Goal: Transaction & Acquisition: Download file/media

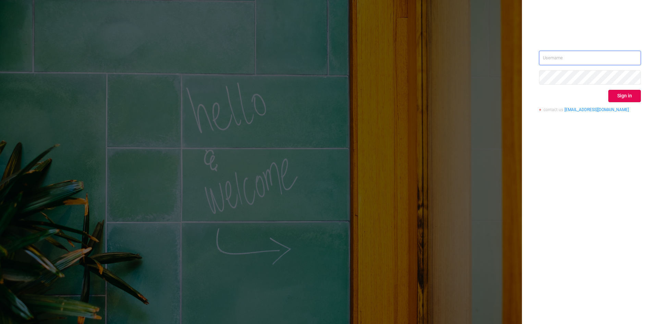
click at [563, 57] on input "text" at bounding box center [590, 58] width 102 height 14
type input "[PERSON_NAME][EMAIL_ADDRESS][DOMAIN_NAME]"
click at [622, 93] on button "Sign in" at bounding box center [625, 96] width 33 height 12
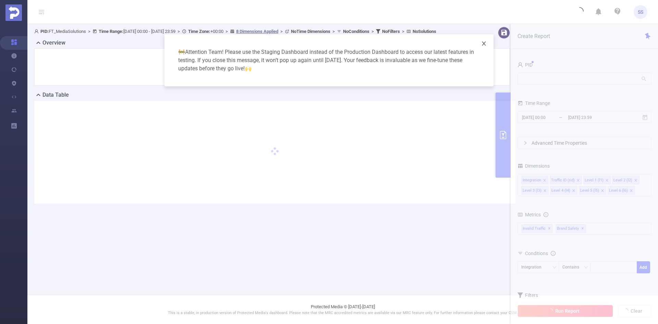
click at [482, 43] on icon "icon: close" at bounding box center [483, 43] width 5 height 5
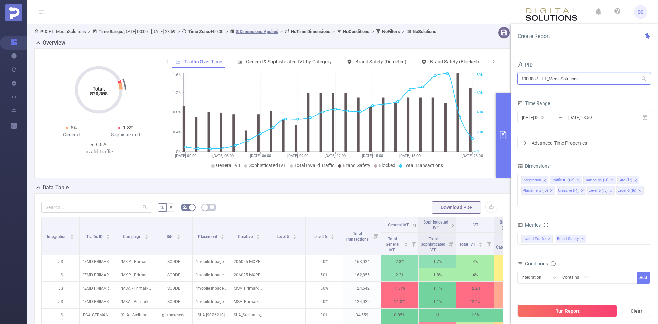
drag, startPoint x: 599, startPoint y: 83, endPoint x: 519, endPoint y: 83, distance: 80.2
click at [519, 83] on input "1000837 - FT_MediaSolutions" at bounding box center [585, 79] width 134 height 12
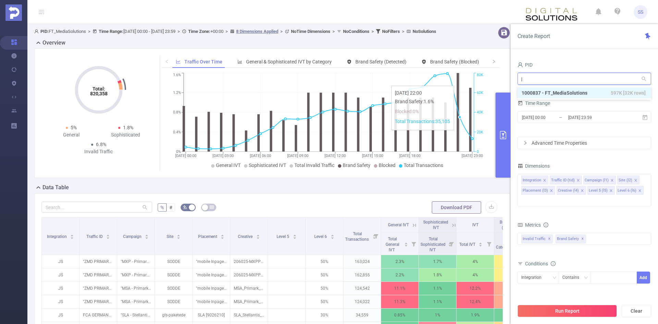
type input "jp"
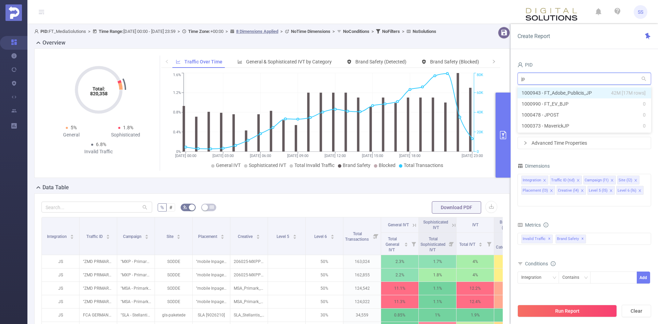
click at [623, 95] on span "42M [17M rows]" at bounding box center [628, 93] width 35 height 8
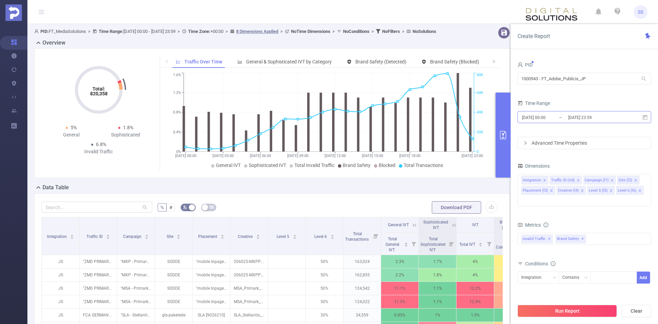
click at [603, 121] on input "[DATE] 23:59" at bounding box center [596, 117] width 56 height 9
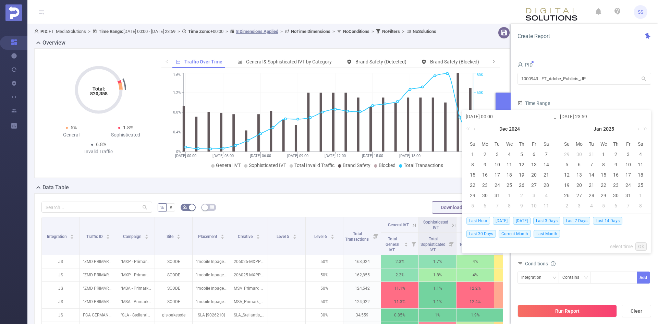
click at [484, 220] on span "Last Hour" at bounding box center [479, 221] width 24 height 8
type input "[DATE] 05:00"
type input "[DATE] 05:59"
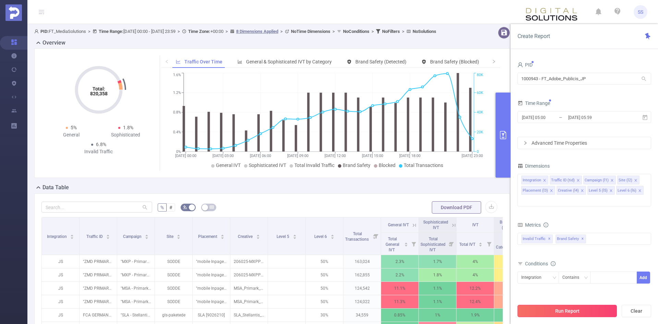
click at [579, 309] on button "Run Report" at bounding box center [567, 311] width 99 height 12
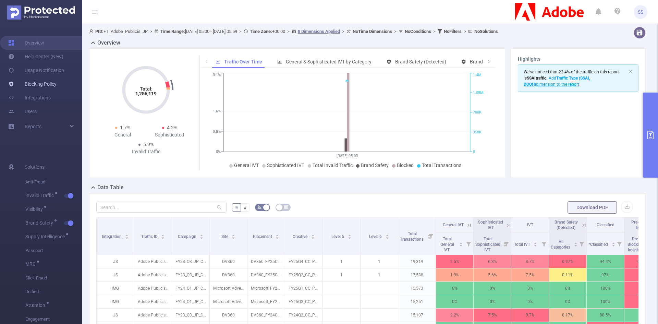
click at [43, 84] on link "Blocking Policy" at bounding box center [32, 84] width 48 height 14
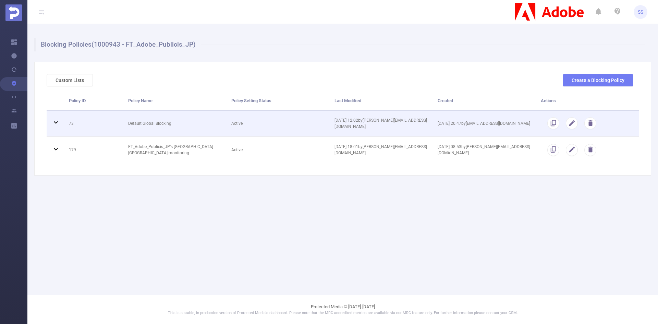
click at [123, 125] on td "Default Global Blocking" at bounding box center [174, 123] width 103 height 26
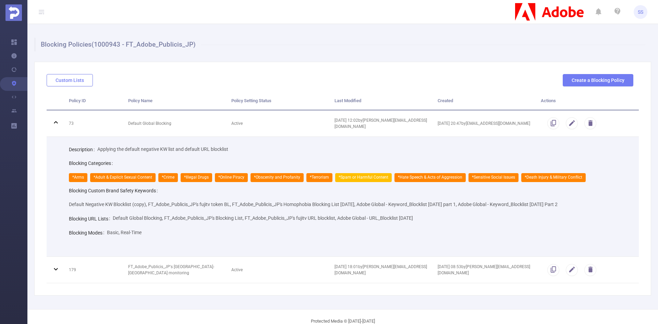
click at [69, 81] on button "Custom Lists" at bounding box center [70, 80] width 46 height 12
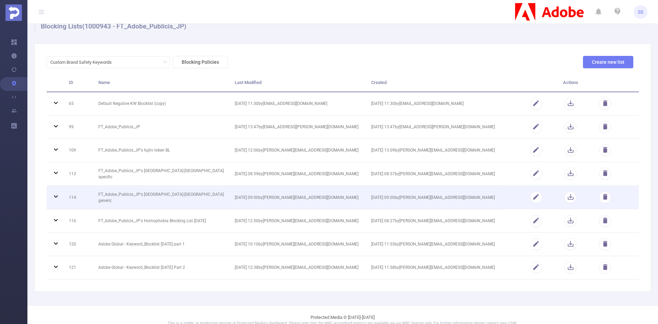
scroll to position [28, 0]
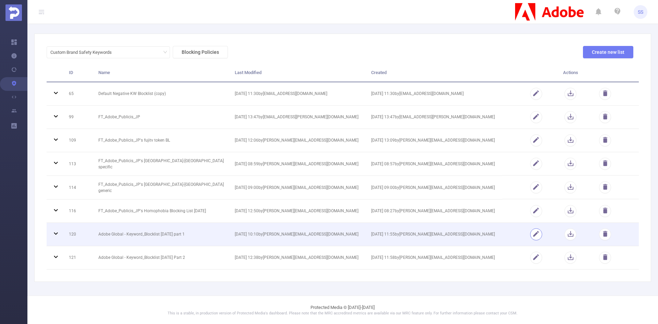
click at [531, 234] on button "button" at bounding box center [536, 234] width 12 height 12
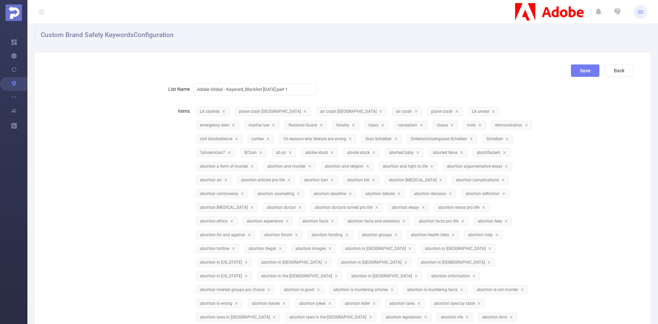
scroll to position [0, 0]
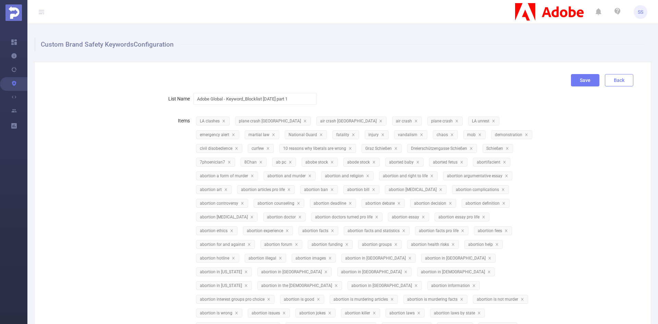
click at [615, 78] on button "Back" at bounding box center [619, 80] width 28 height 12
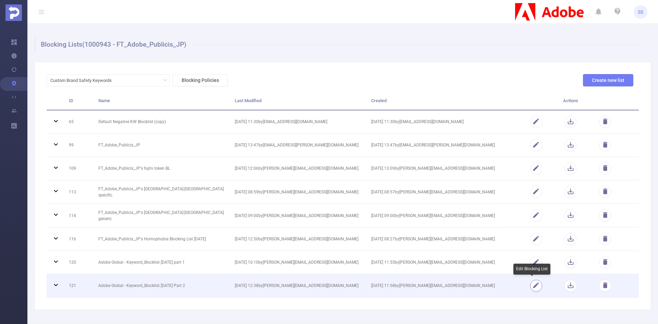
click at [535, 285] on button "button" at bounding box center [536, 286] width 12 height 12
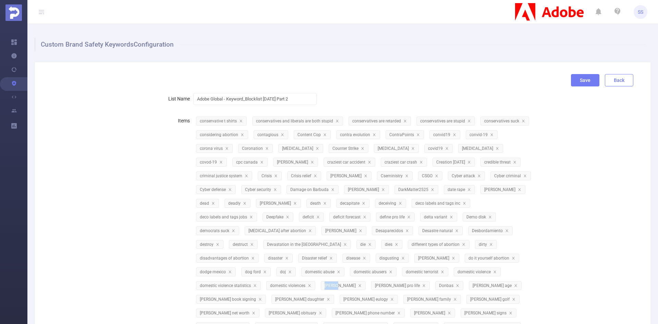
click at [613, 80] on button "Back" at bounding box center [619, 80] width 28 height 12
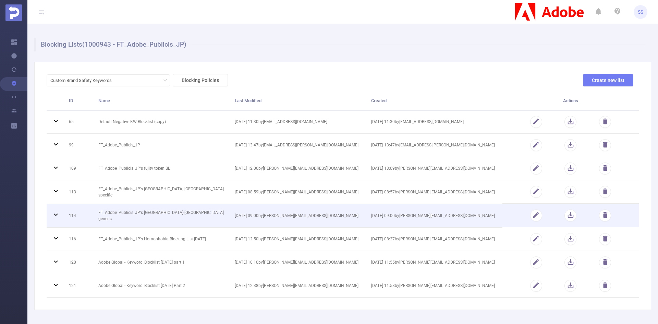
click at [235, 219] on td "[DATE] 09:00 by [PERSON_NAME][EMAIL_ADDRESS][DOMAIN_NAME]" at bounding box center [298, 216] width 136 height 24
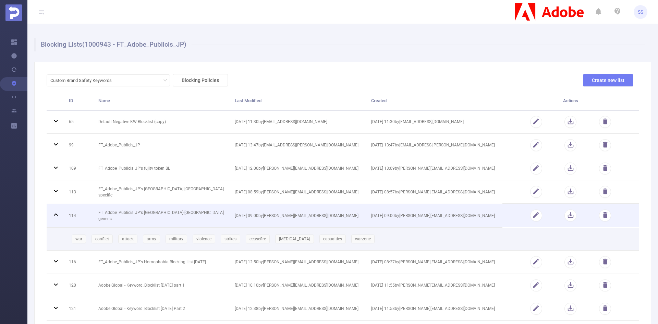
click at [235, 215] on span "[DATE] 09:00 by [PERSON_NAME][EMAIL_ADDRESS][DOMAIN_NAME]" at bounding box center [297, 215] width 124 height 5
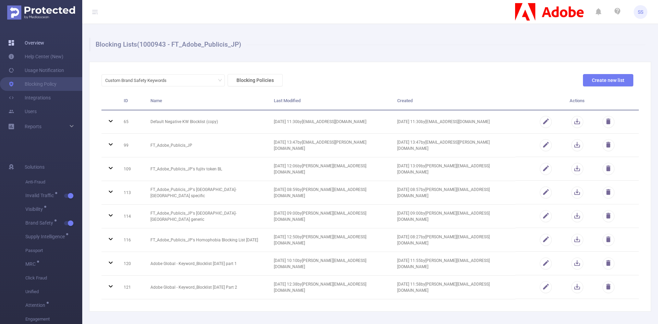
click at [43, 38] on link "Overview" at bounding box center [26, 43] width 36 height 14
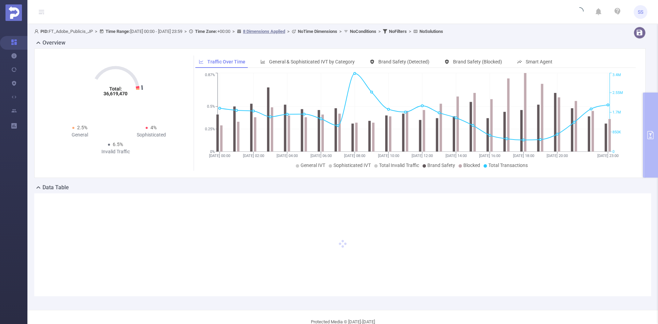
type input "[DATE] 00:00"
type input "[DATE] 23:59"
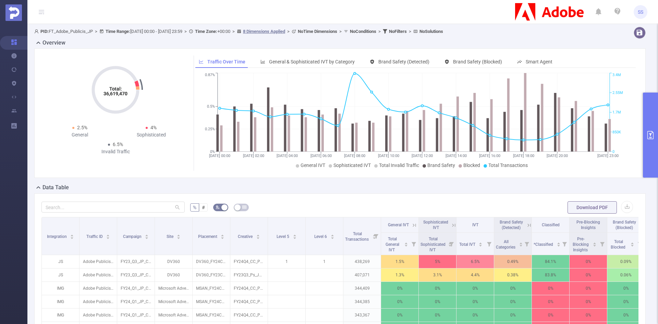
click at [650, 115] on button "primary" at bounding box center [650, 135] width 15 height 85
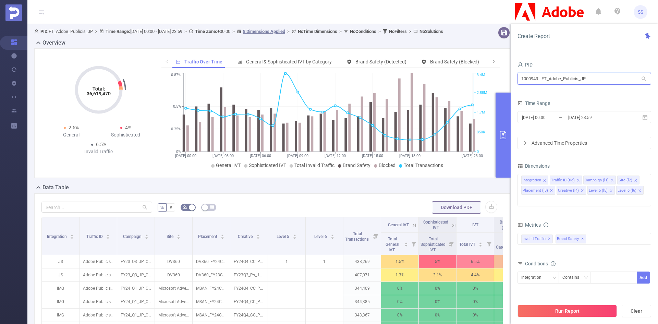
drag, startPoint x: 598, startPoint y: 77, endPoint x: 495, endPoint y: 77, distance: 102.5
click at [495, 77] on section "PID: FT_Adobe_Publicis_JP > Time Range: [DATE] 00:00 - [DATE] 23:59 > Time Zone…" at bounding box center [342, 247] width 631 height 446
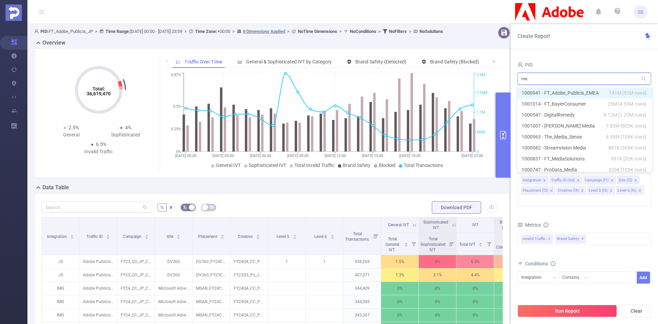
type input "med"
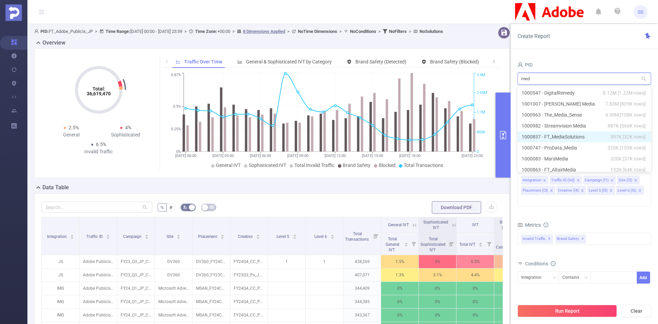
click at [586, 140] on li "1000837 - FT_MediaSolutions 597K [32K rows]" at bounding box center [585, 136] width 134 height 11
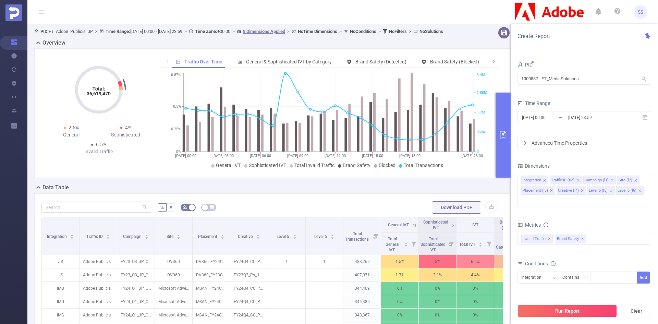
click at [599, 56] on div "PID 1000837 - FT_MediaSolutions 1000837 - FT_MediaSolutions Time Range [DATE] 0…" at bounding box center [584, 194] width 147 height 283
click at [581, 119] on input "[DATE] 23:59" at bounding box center [596, 117] width 56 height 9
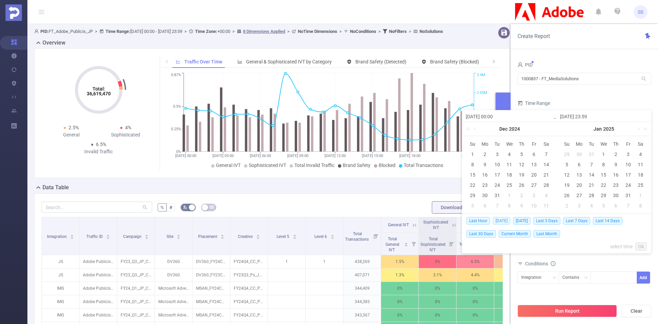
click at [504, 221] on span "[DATE]" at bounding box center [501, 221] width 17 height 8
type input "[DATE] 00:00"
type input "[DATE] 23:59"
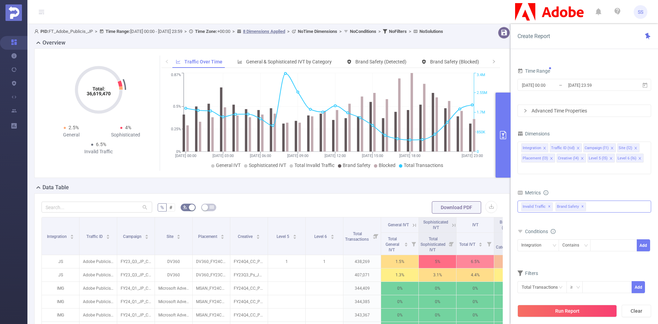
click at [581, 203] on span "✕" at bounding box center [582, 207] width 3 height 8
click at [581, 312] on button "Run Report" at bounding box center [567, 311] width 99 height 12
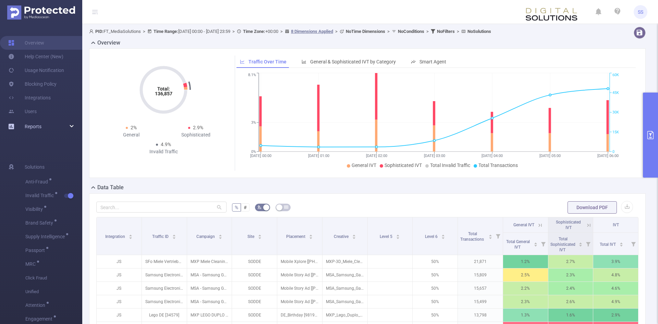
click at [44, 129] on div "Reports" at bounding box center [41, 127] width 82 height 14
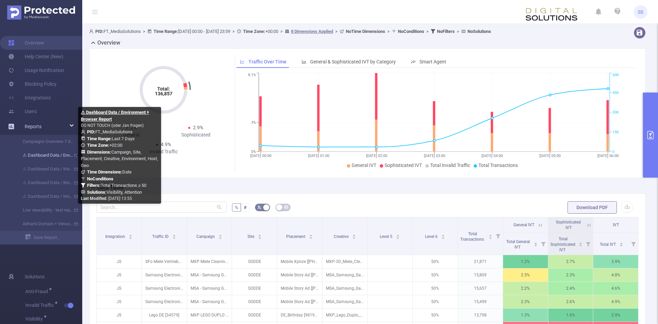
click at [63, 157] on link "⚠ Dashboard Data / Environment + Browser Report" at bounding box center [44, 155] width 60 height 14
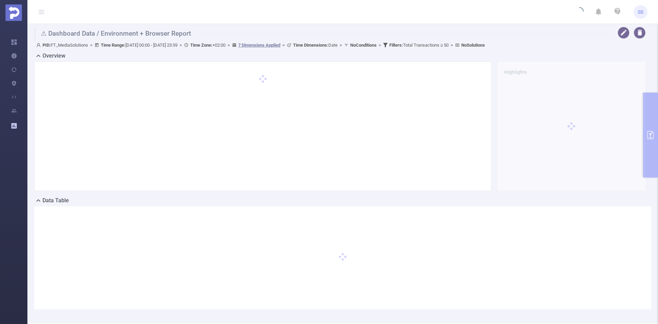
type input "[DATE] 00:00"
type input "[DATE] 23:59"
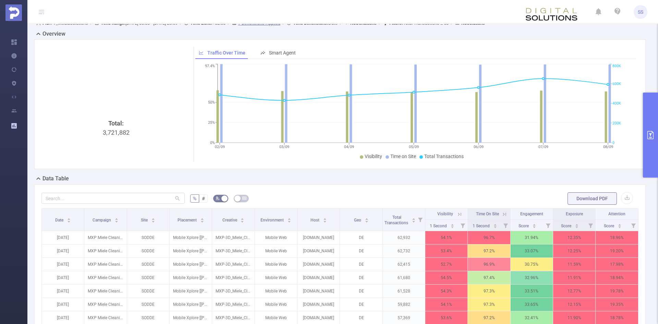
scroll to position [34, 0]
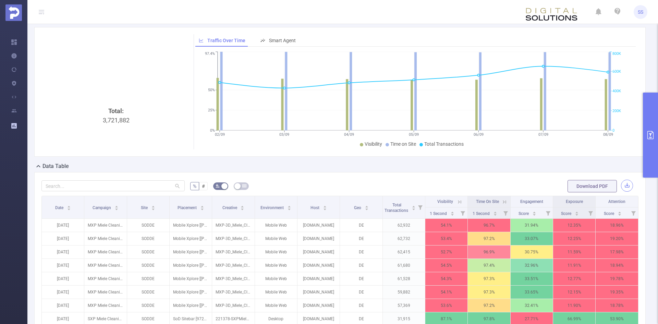
click at [626, 185] on button "button" at bounding box center [627, 186] width 12 height 12
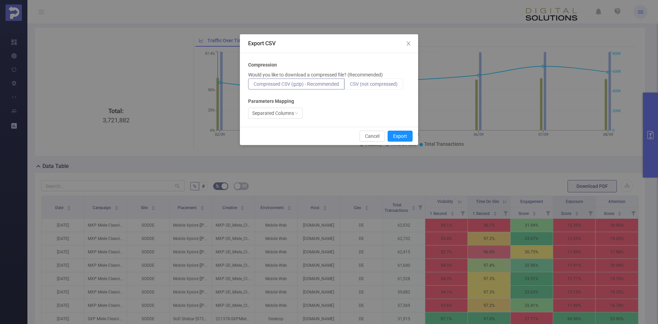
click at [375, 81] on span "CSV (not compressed)" at bounding box center [374, 83] width 48 height 5
click at [350, 86] on input "CSV (not compressed)" at bounding box center [350, 86] width 0 height 0
click at [274, 113] on div "Separated Columns" at bounding box center [273, 113] width 42 height 10
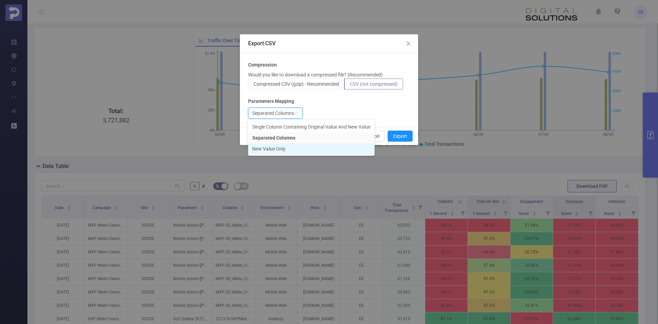
click at [289, 152] on li "New Value Only" at bounding box center [311, 148] width 127 height 11
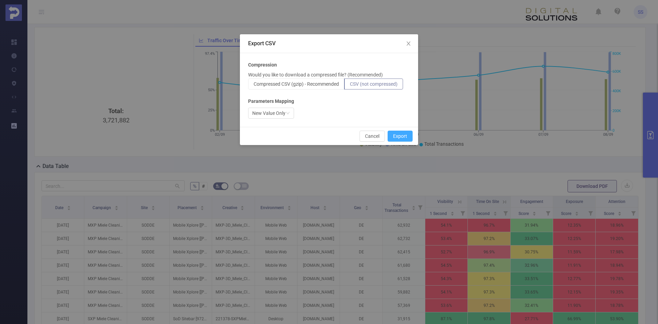
click at [405, 134] on button "Export" at bounding box center [400, 136] width 25 height 11
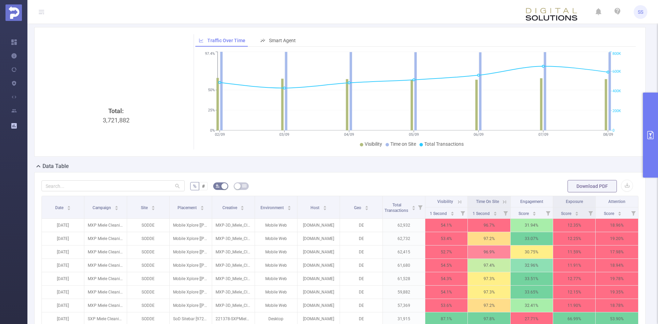
click at [653, 125] on button "primary" at bounding box center [650, 135] width 15 height 85
